Goal: Check status: Check status

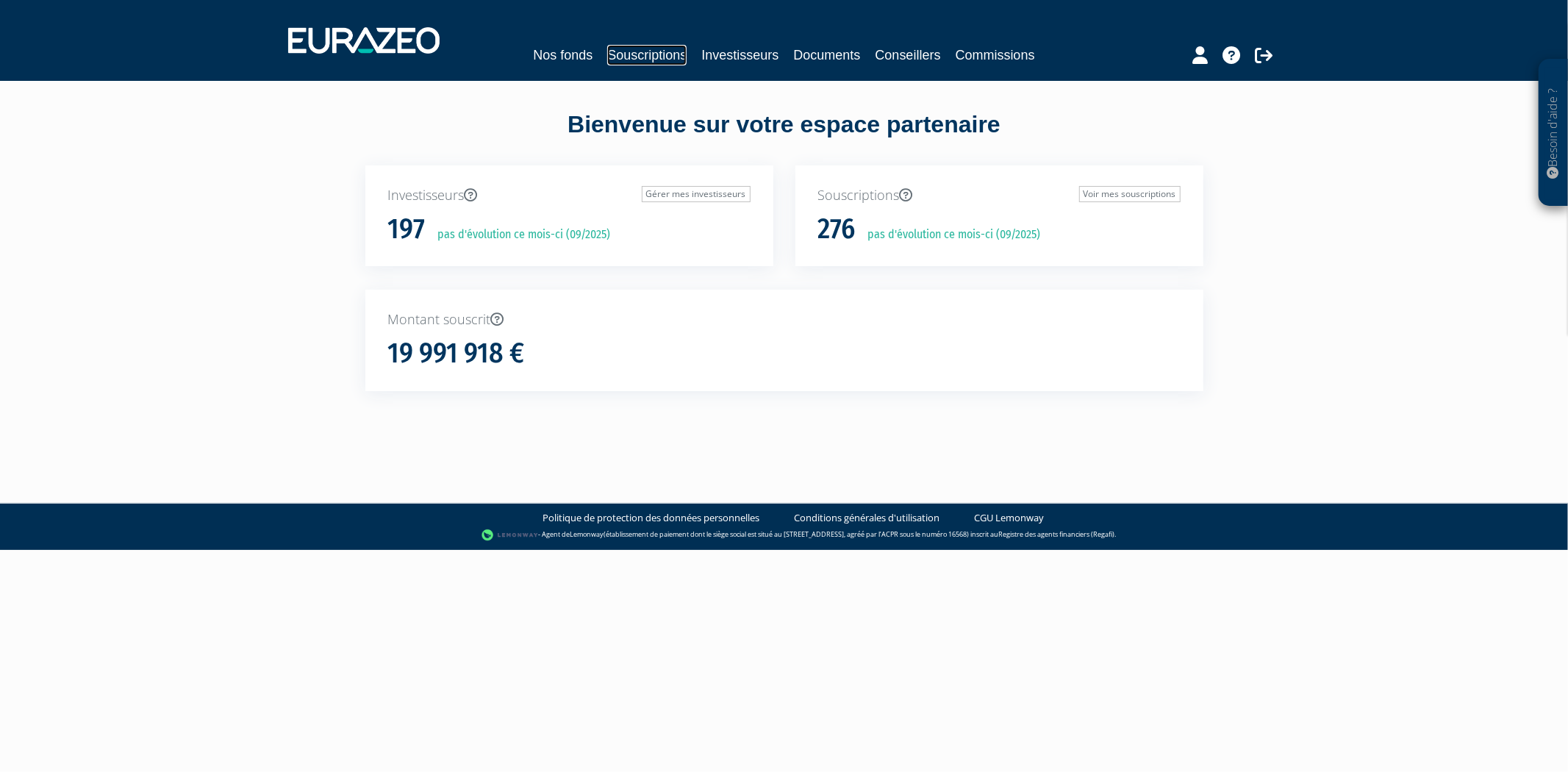
click at [659, 54] on link "Souscriptions" at bounding box center [647, 55] width 80 height 21
click at [620, 56] on link "Souscriptions" at bounding box center [647, 55] width 80 height 21
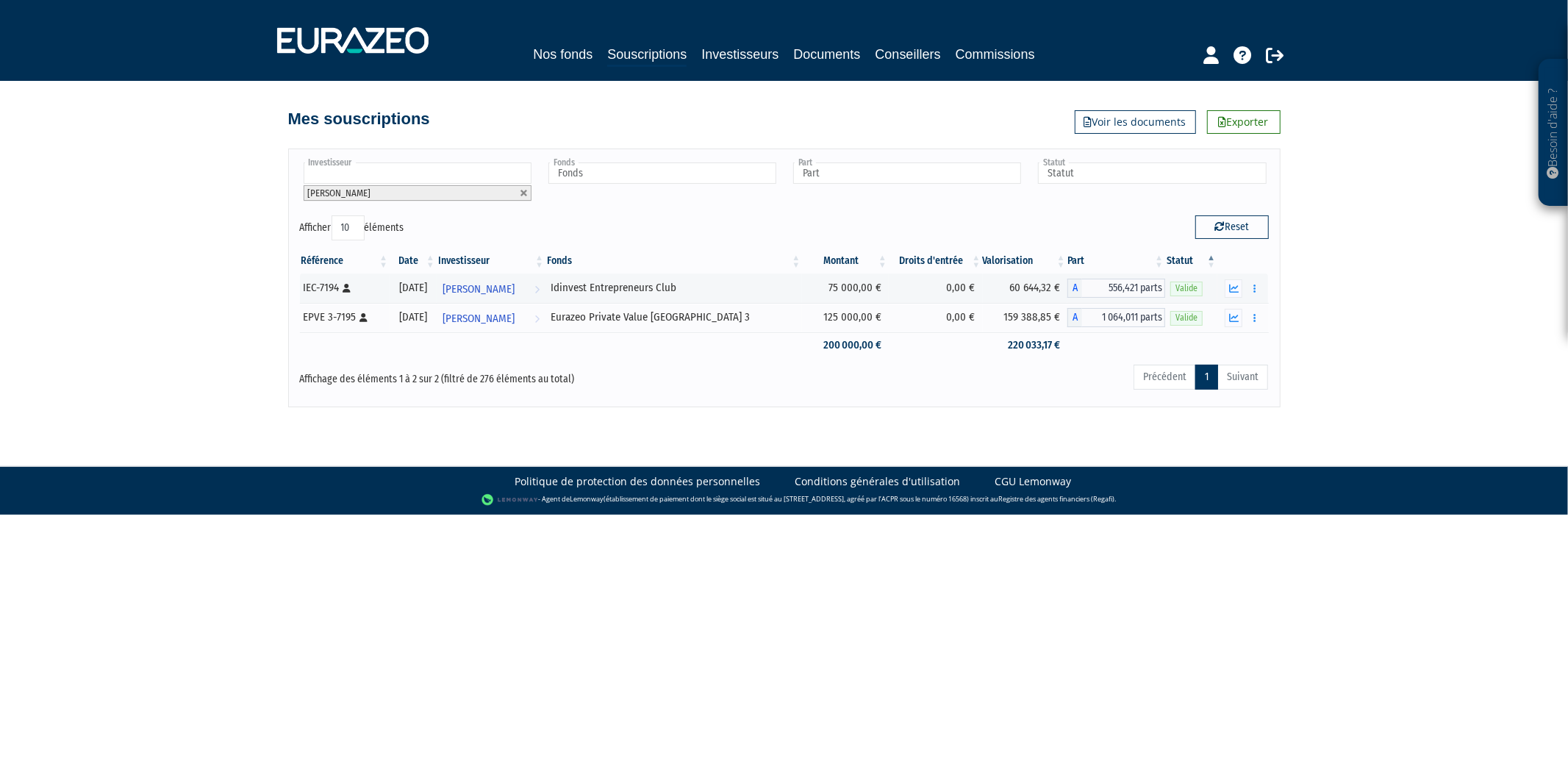
click at [472, 160] on ul "[PERSON_NAME]" at bounding box center [417, 182] width 234 height 45
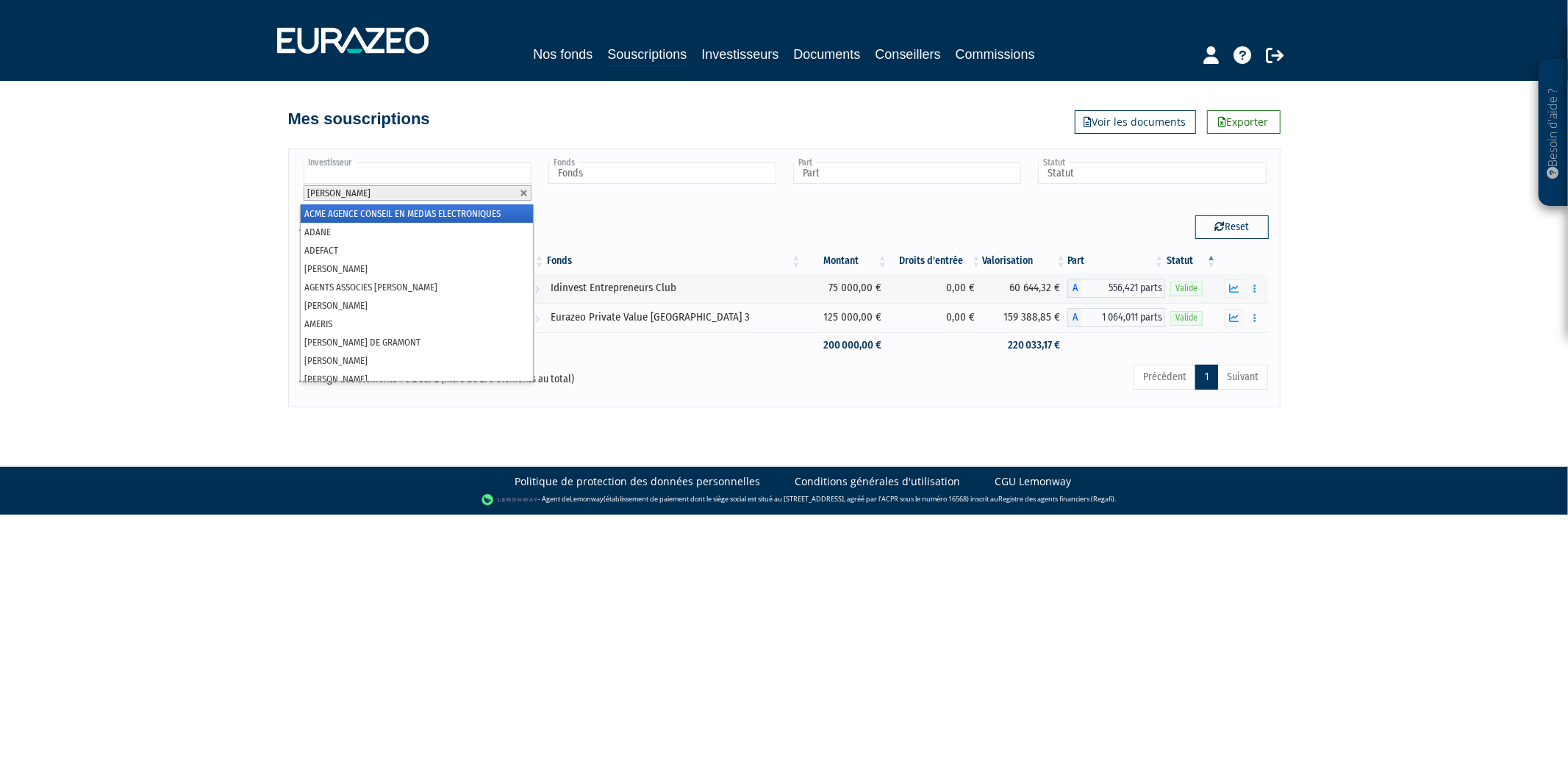
click at [472, 160] on ul "[PERSON_NAME]" at bounding box center [417, 182] width 234 height 45
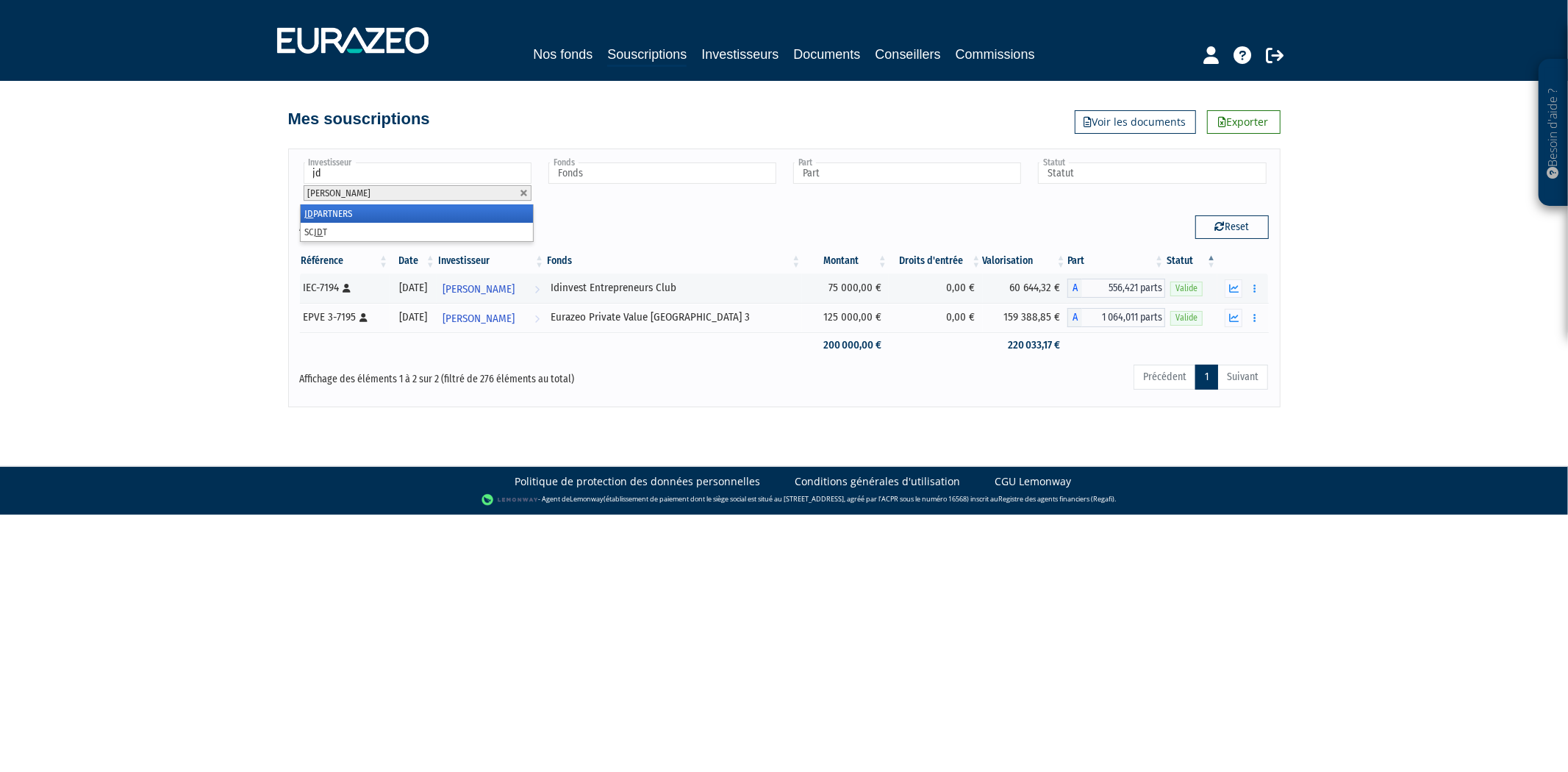
type input "jd"
click at [415, 211] on li "JD PARTNERS" at bounding box center [417, 213] width 233 height 18
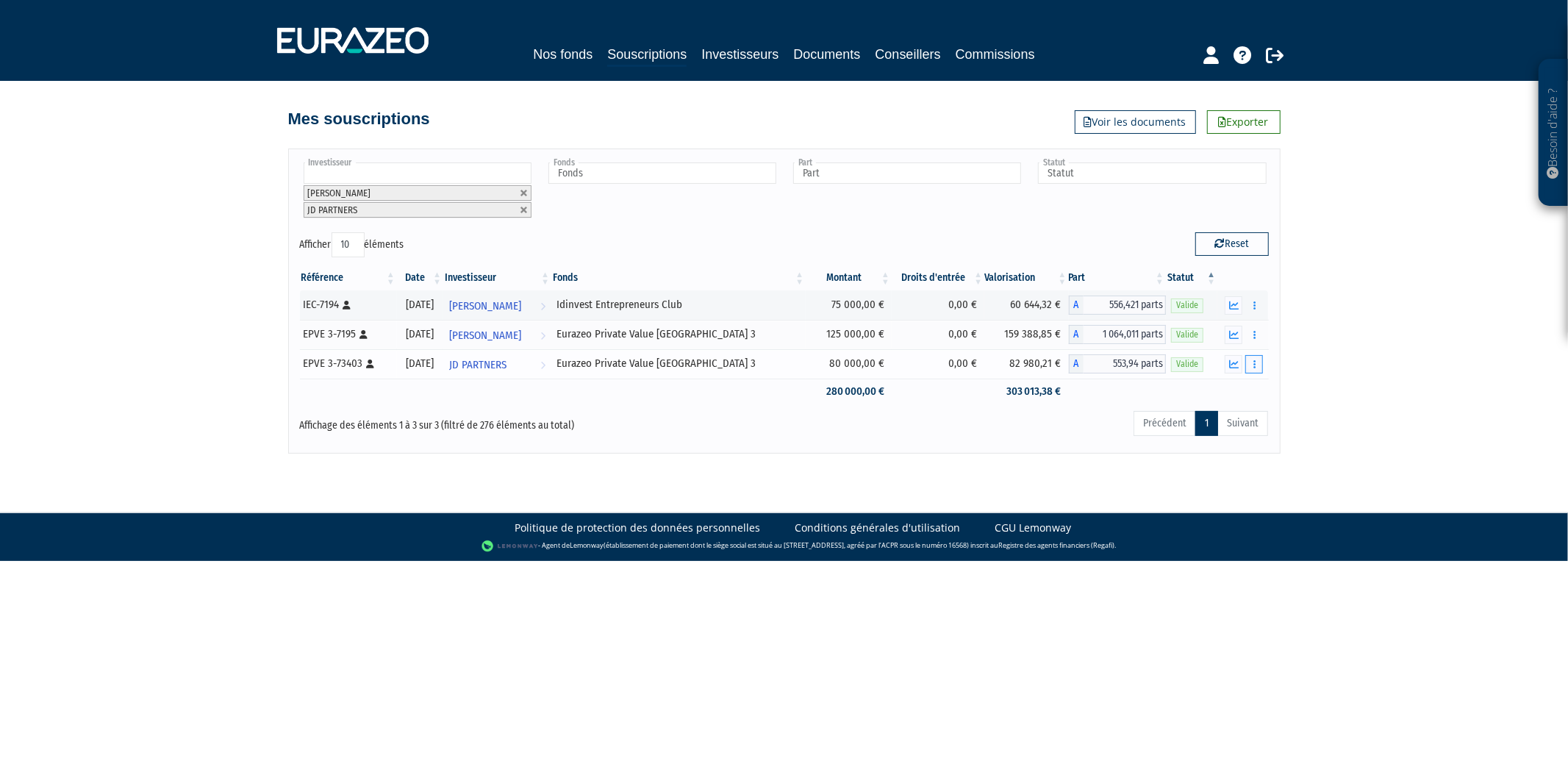
click at [1246, 364] on button "button" at bounding box center [1254, 364] width 18 height 18
click at [910, 354] on td "0,00 €" at bounding box center [938, 364] width 92 height 29
click at [891, 371] on td "0,00 €" at bounding box center [938, 364] width 92 height 29
click at [1226, 364] on button "button" at bounding box center [1234, 364] width 18 height 18
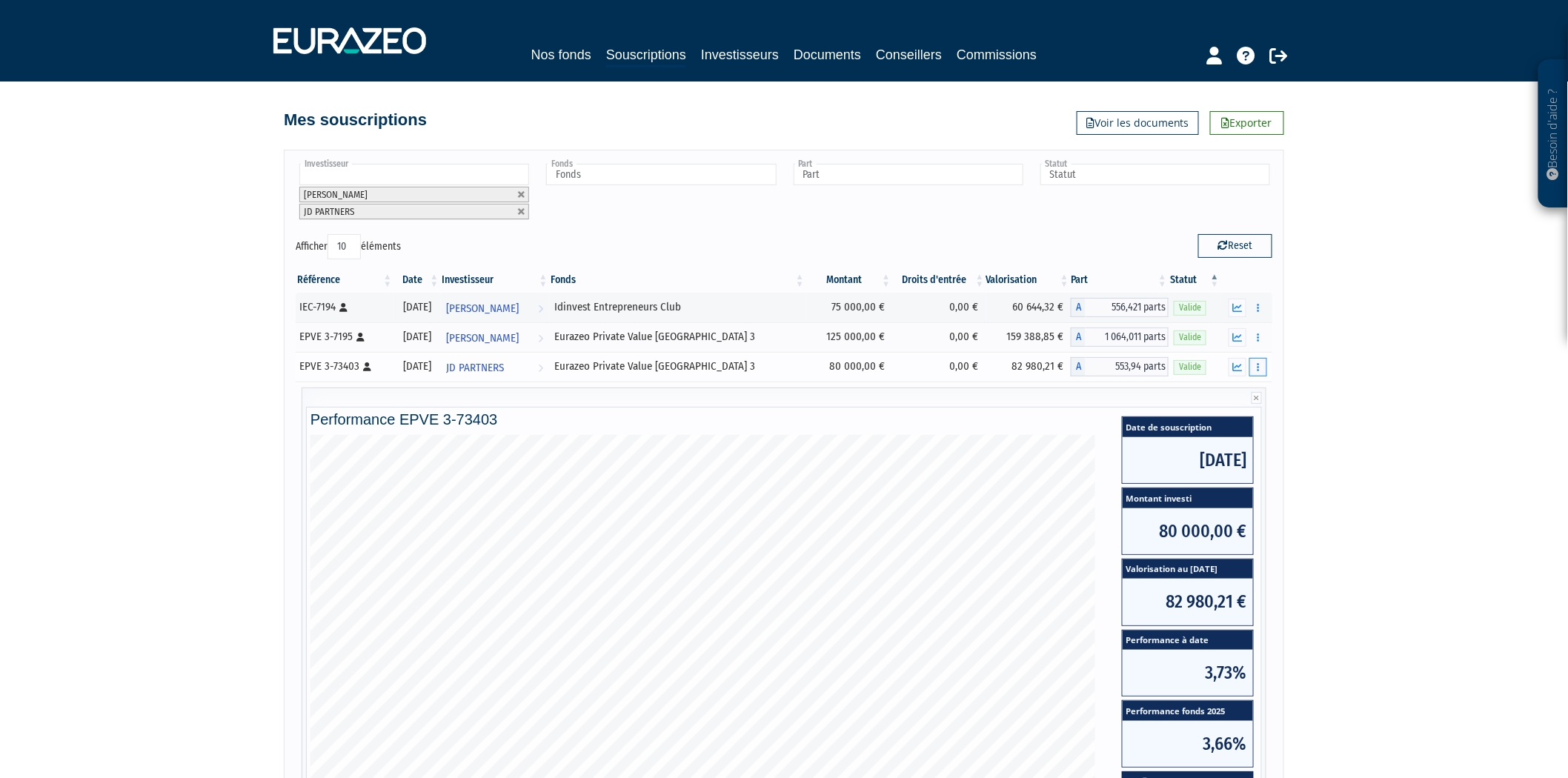
click at [1262, 367] on button "button" at bounding box center [1258, 367] width 18 height 18
click at [1209, 456] on link "Historique de rachat(s)" at bounding box center [1202, 449] width 122 height 24
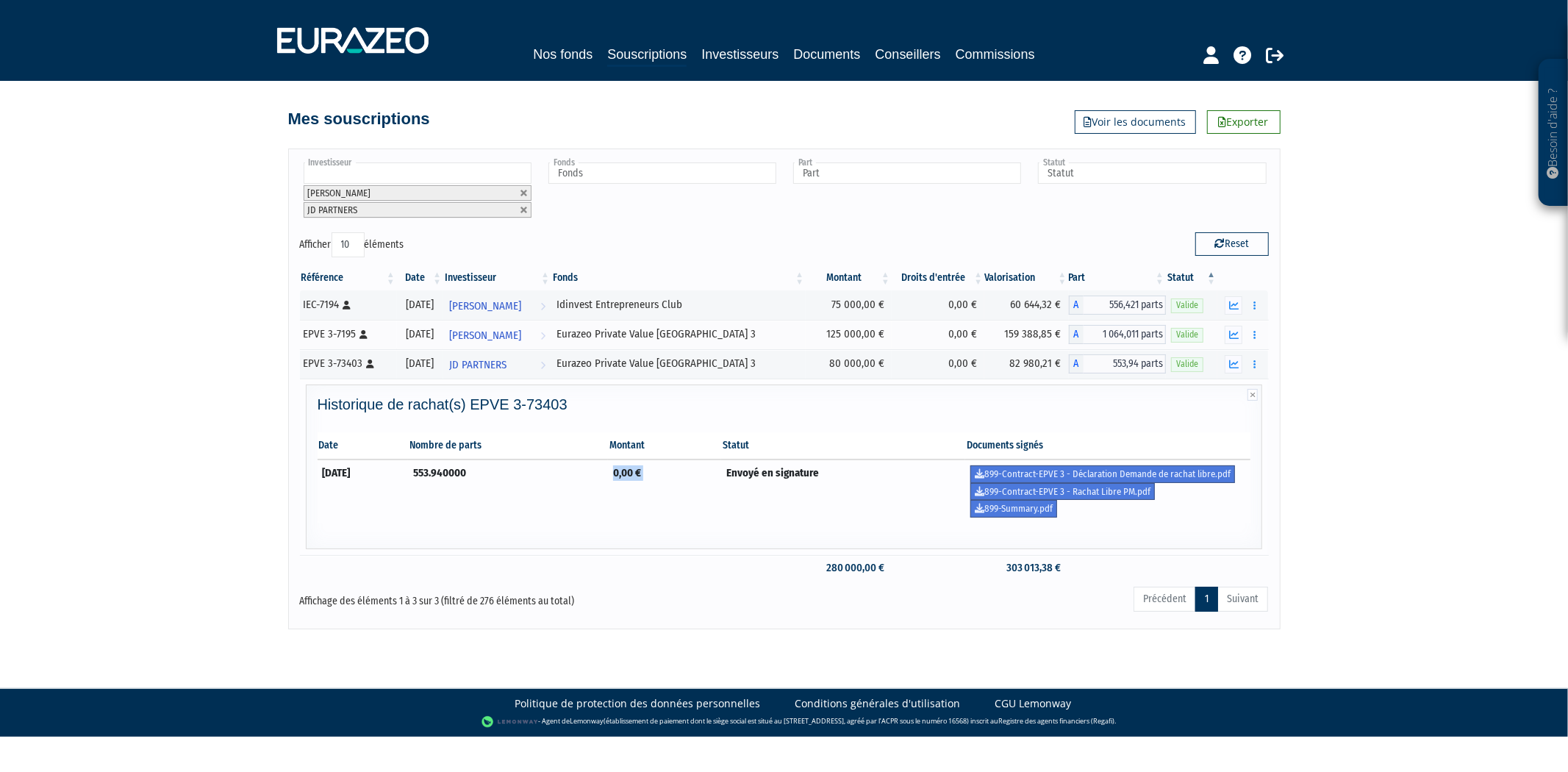
drag, startPoint x: 761, startPoint y: 473, endPoint x: 419, endPoint y: 473, distance: 342.0
click at [472, 473] on tr "[DATE] 553.940000 0,00 € Envoyé en signature 899-Contract-EPVE 3 - Déclaration …" at bounding box center [784, 491] width 933 height 63
drag, startPoint x: 395, startPoint y: 484, endPoint x: 281, endPoint y: 484, distance: 114.0
click at [285, 484] on div "Besoin d'aide ? × J'ai besoin d'aide Si vous avez une question à propos du fonc…" at bounding box center [784, 315] width 1568 height 630
click at [408, 519] on td "[DATE]" at bounding box center [363, 491] width 91 height 63
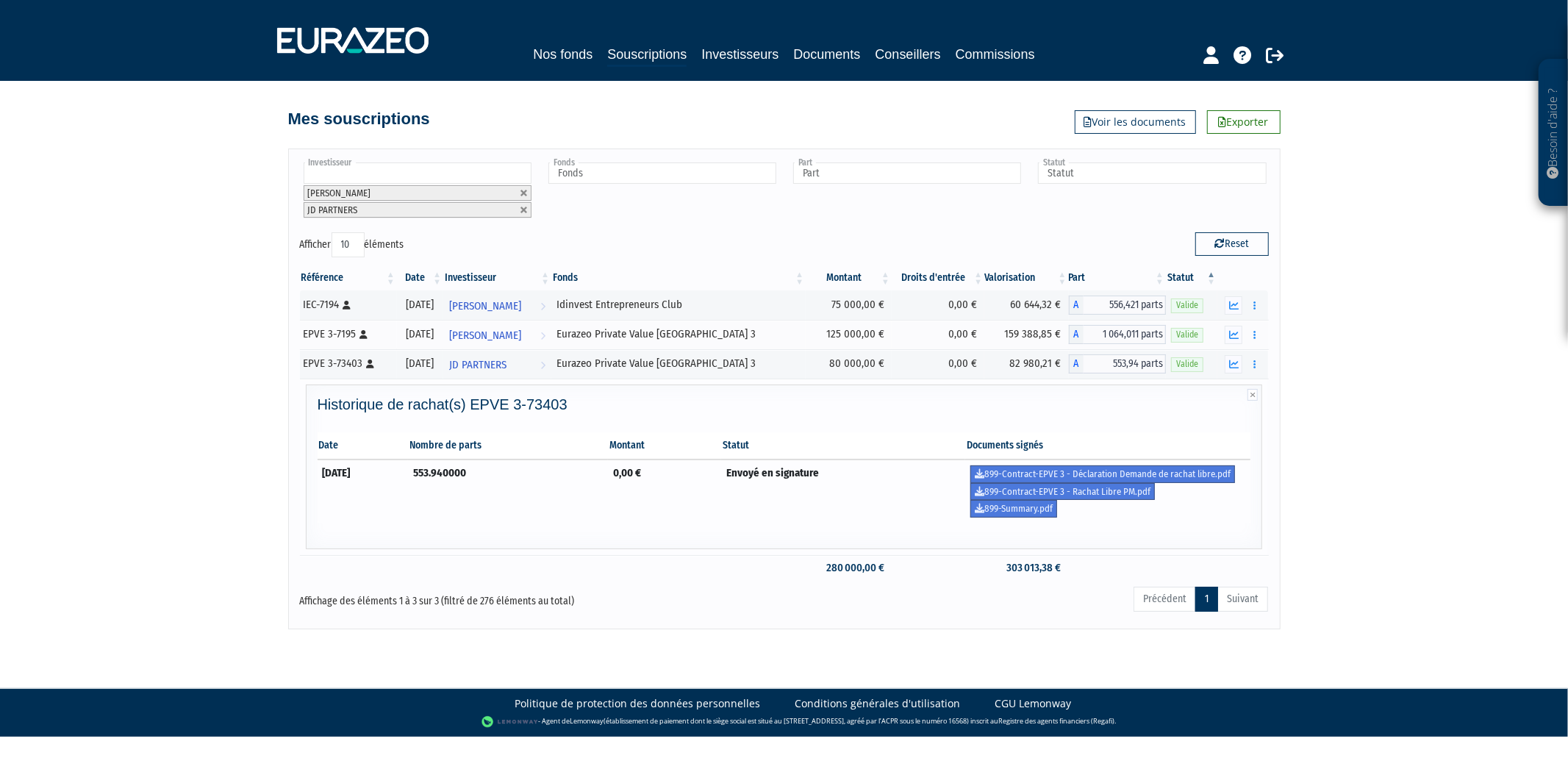
click at [391, 487] on td "[DATE]" at bounding box center [363, 491] width 91 height 63
drag, startPoint x: 347, startPoint y: 472, endPoint x: 296, endPoint y: 472, distance: 51.0
click at [297, 472] on div "Référence Date Investisseur Fonds Montant Droits d'entrée Valorisation Part Sta…" at bounding box center [784, 423] width 991 height 324
click at [448, 533] on div "Historique de rachat(s) EPVE 3-73403 Date Nombre de parts Montant Statut Docume…" at bounding box center [784, 471] width 949 height 149
